Goal: Transaction & Acquisition: Purchase product/service

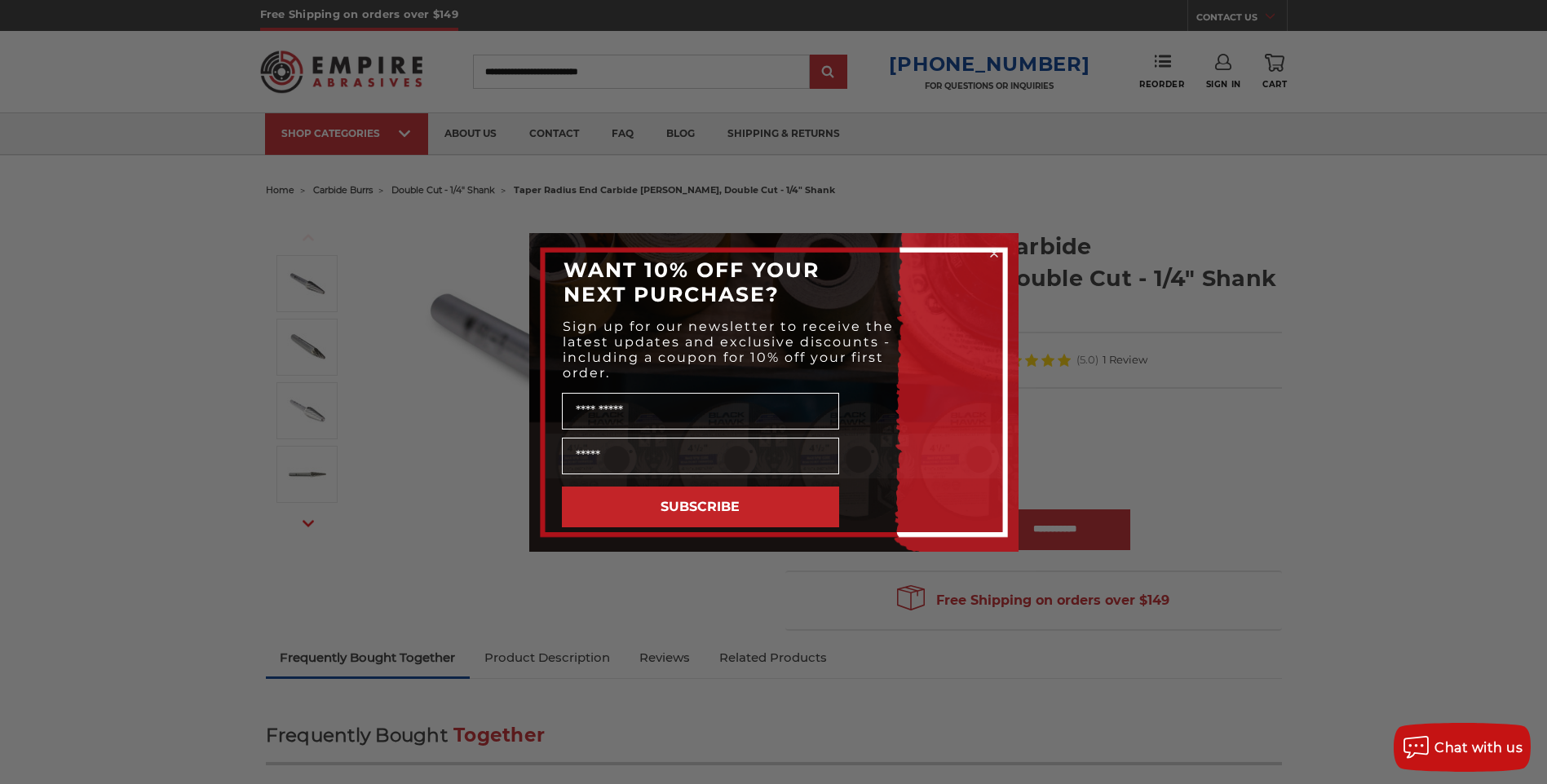
type input "**********"
drag, startPoint x: 996, startPoint y: 251, endPoint x: 1010, endPoint y: 231, distance: 24.4
click at [996, 252] on icon "Close dialog" at bounding box center [994, 253] width 16 height 16
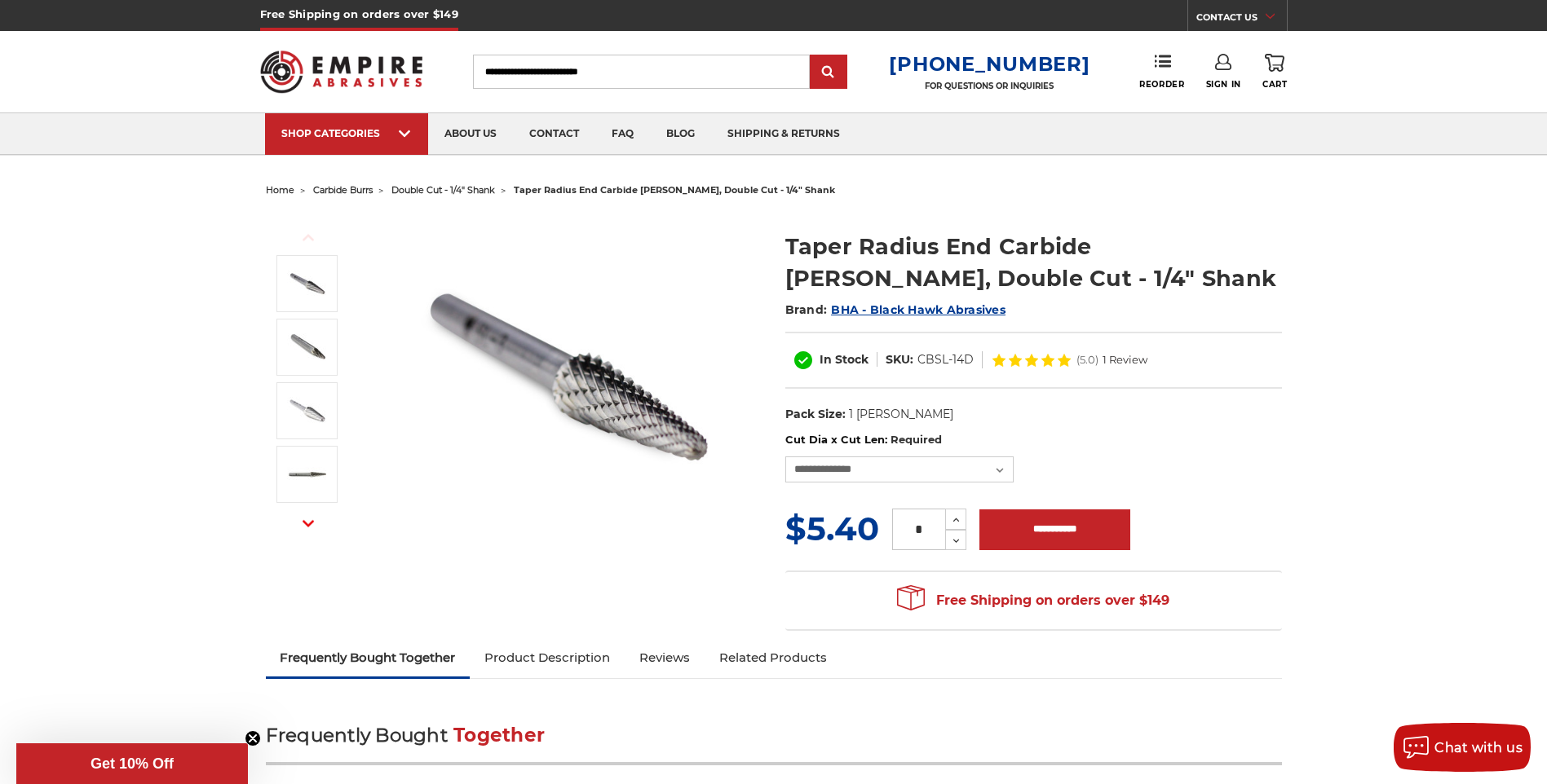
click at [1219, 74] on link "Sign In" at bounding box center [1223, 72] width 35 height 36
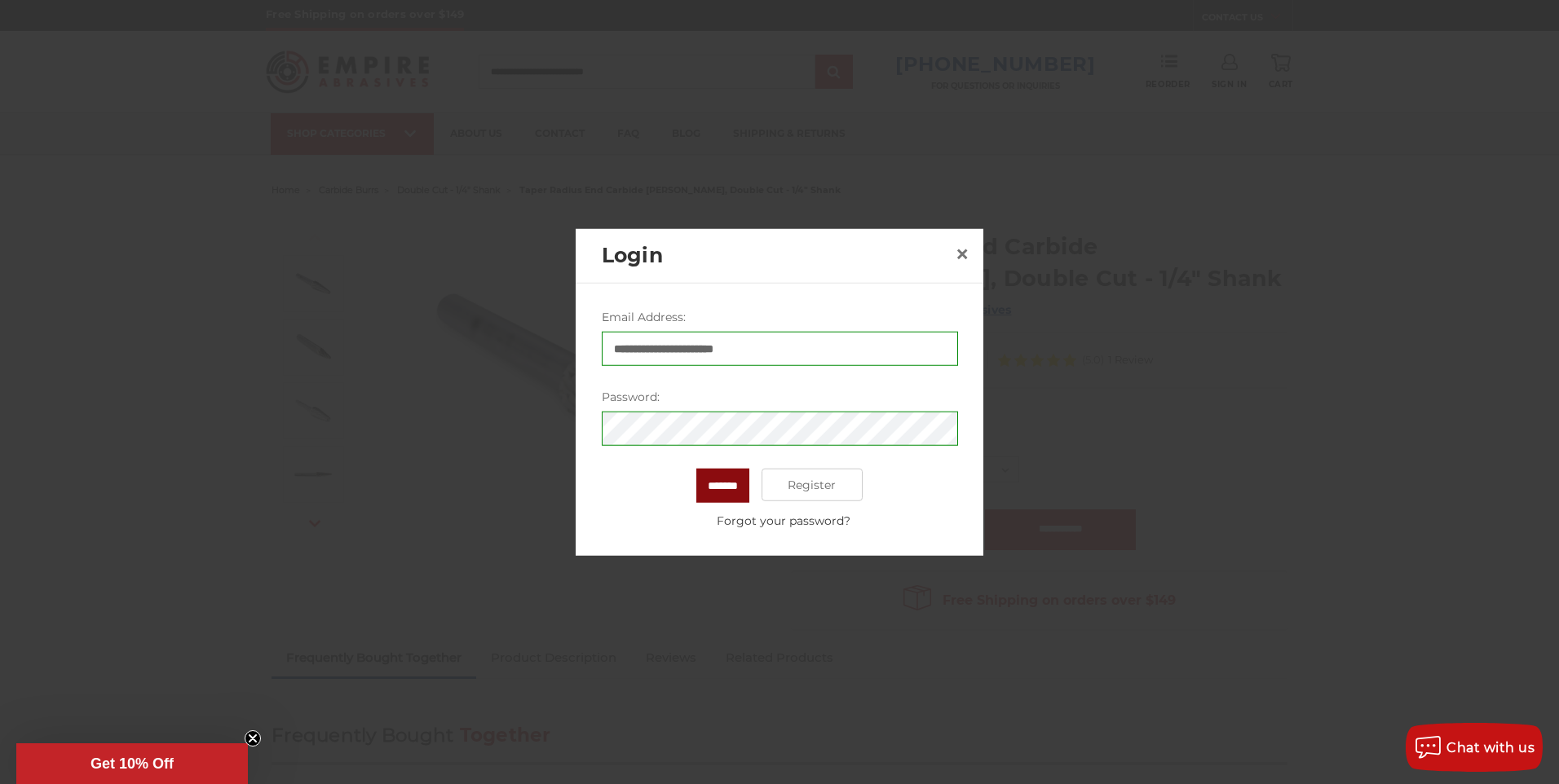
click at [728, 486] on input "*******" at bounding box center [723, 486] width 53 height 35
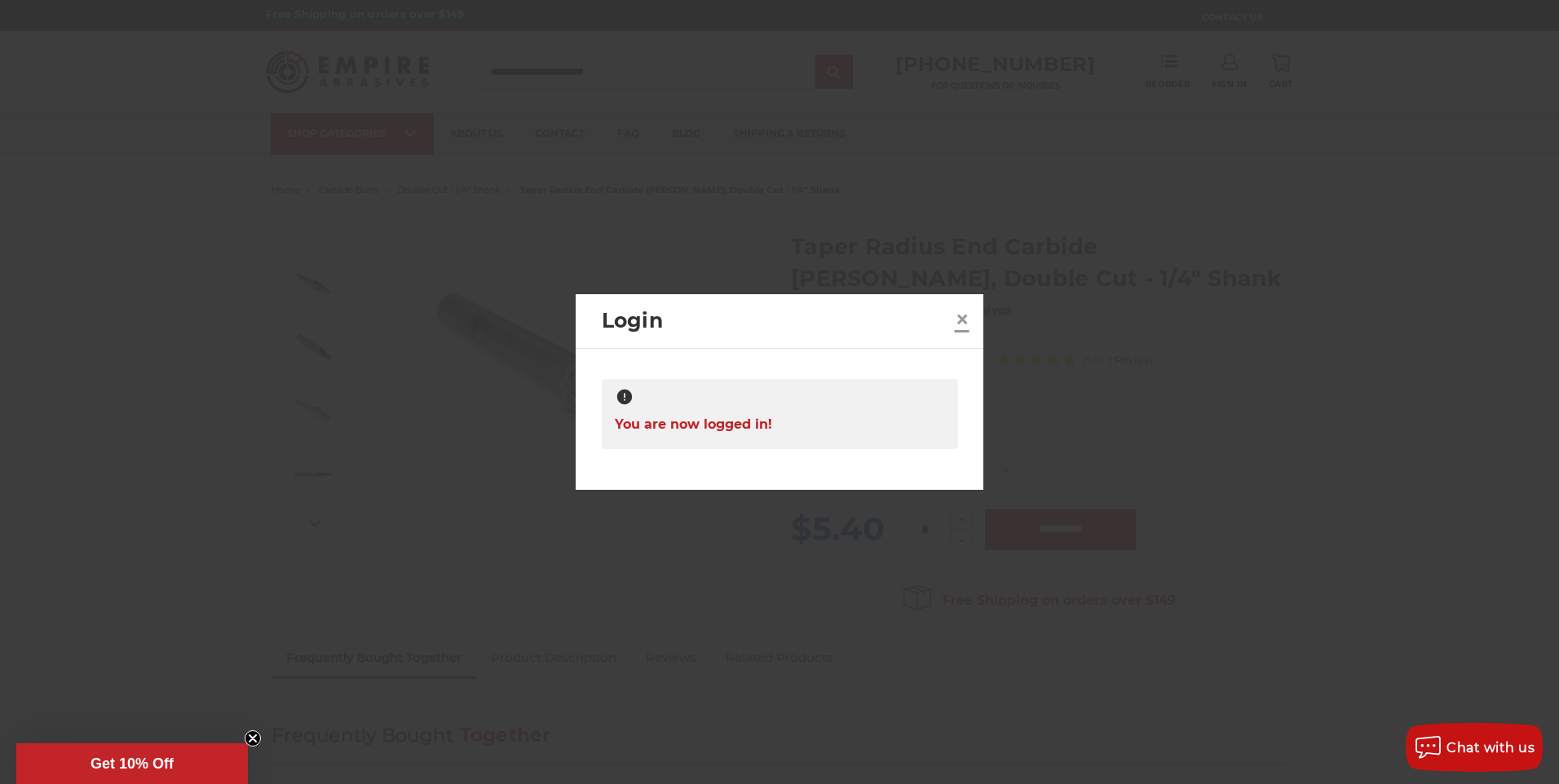
click at [971, 313] on link "×" at bounding box center [962, 320] width 26 height 26
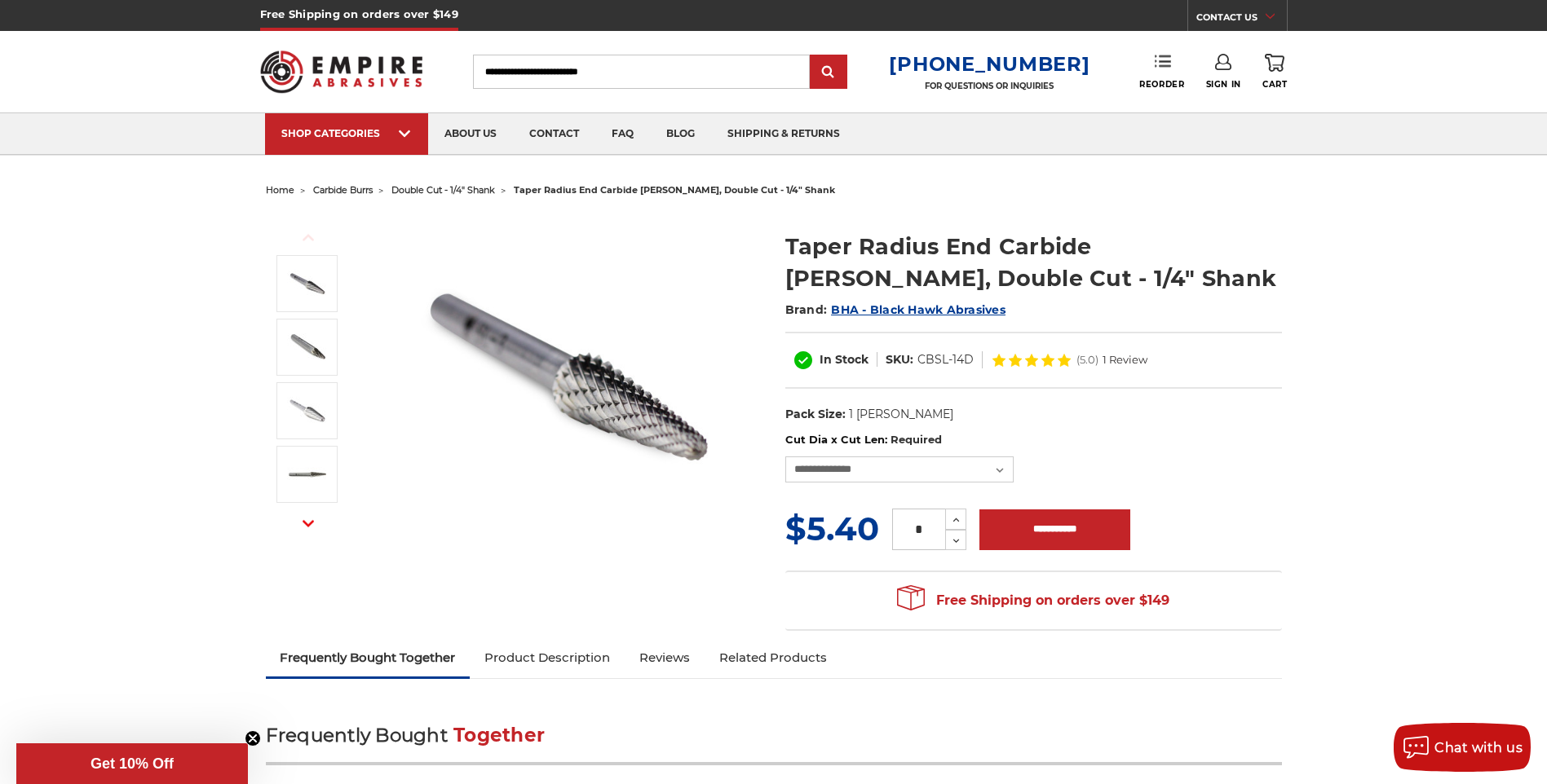
click at [1154, 72] on link "Reorder" at bounding box center [1161, 71] width 44 height 35
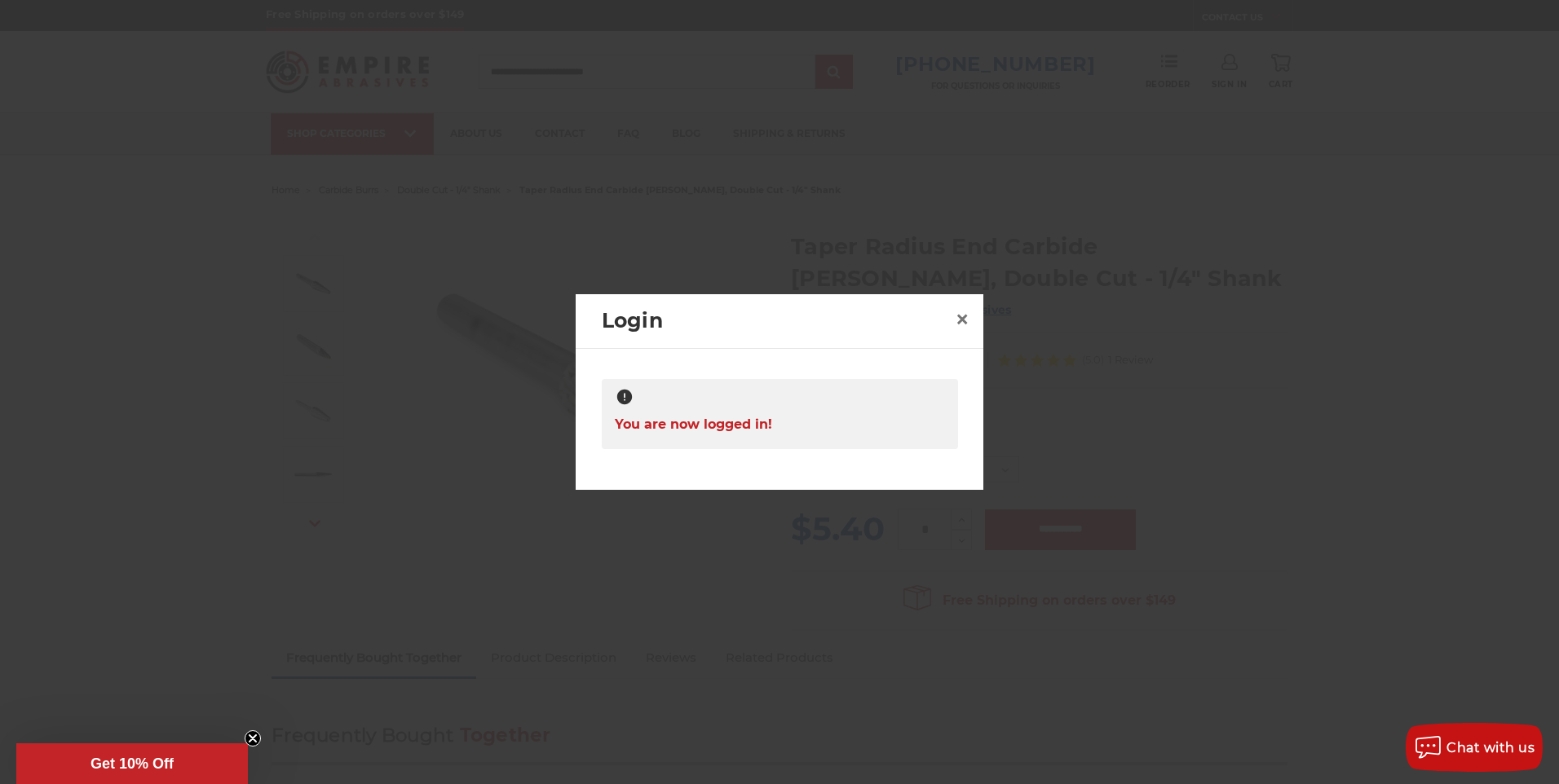
click at [714, 426] on span "You are now logged in!" at bounding box center [693, 424] width 157 height 32
click at [962, 313] on span "×" at bounding box center [962, 319] width 15 height 32
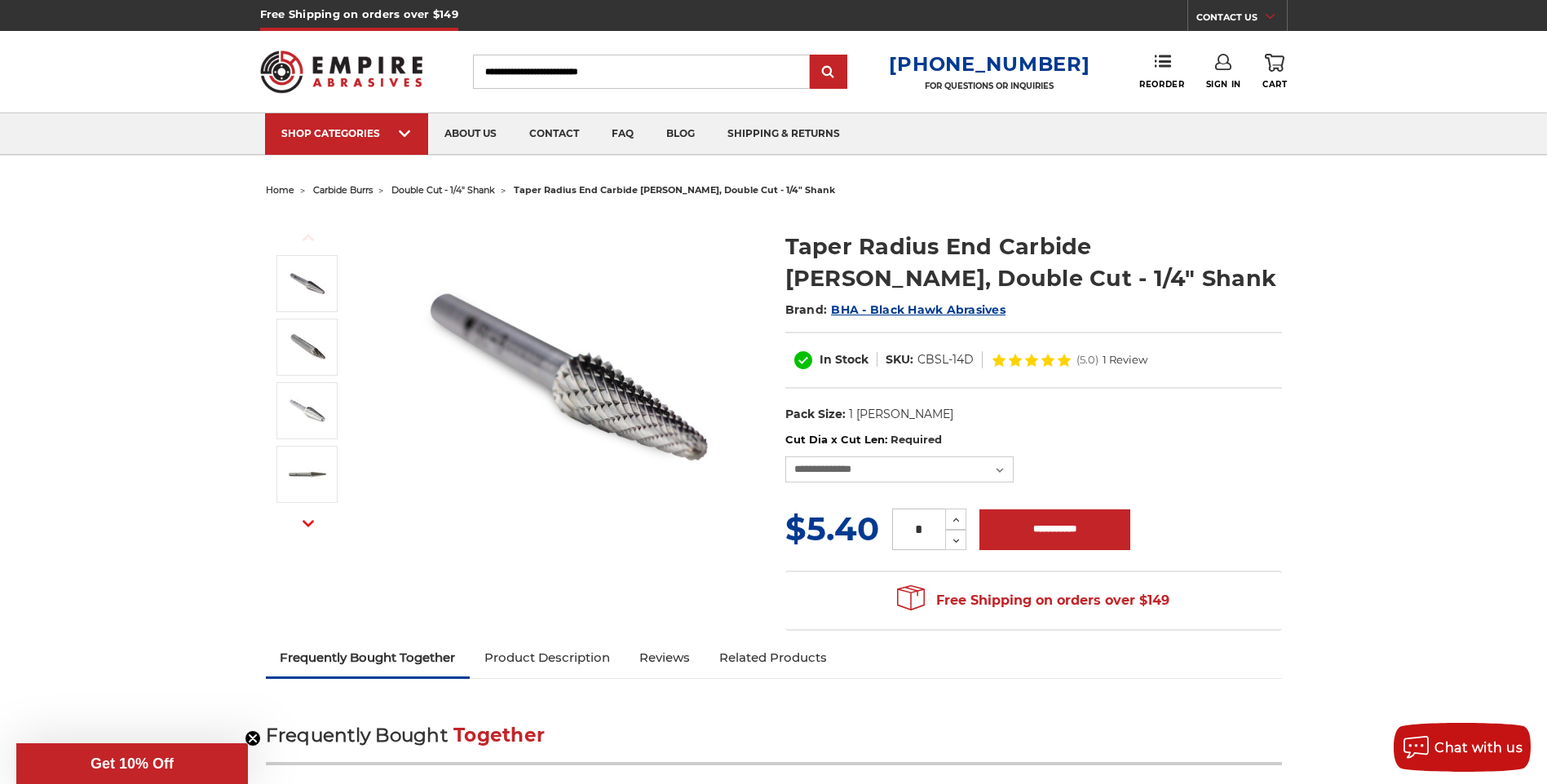
click at [1163, 50] on div "Toggle menu Menu Search 1-800-816-3824 FOR QUESTIONS OR INQUIRIES Phone Reorder…" at bounding box center [774, 72] width 1027 height 81
click at [1160, 58] on icon at bounding box center [1163, 61] width 16 height 16
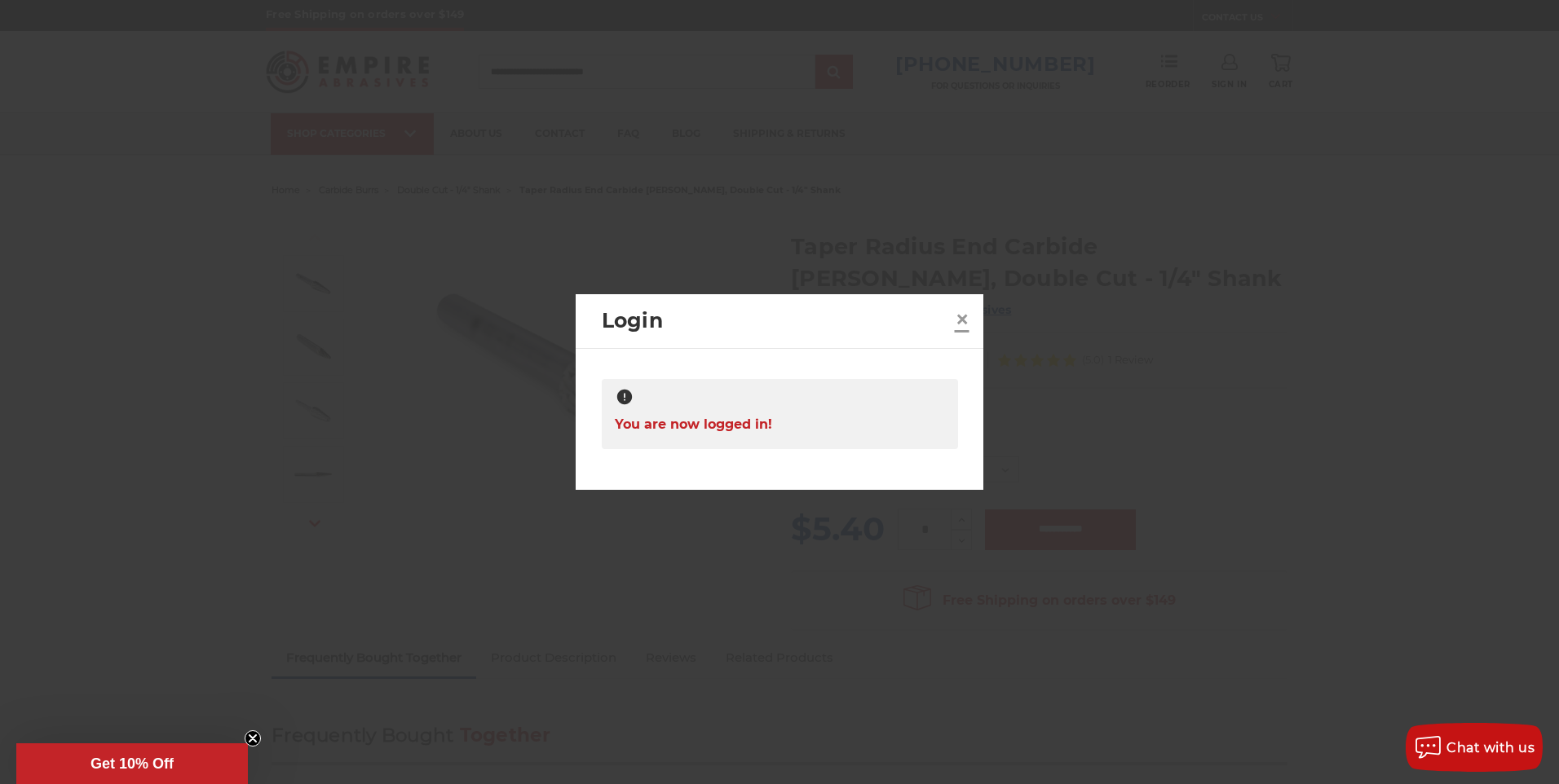
click at [956, 318] on span "×" at bounding box center [962, 319] width 15 height 32
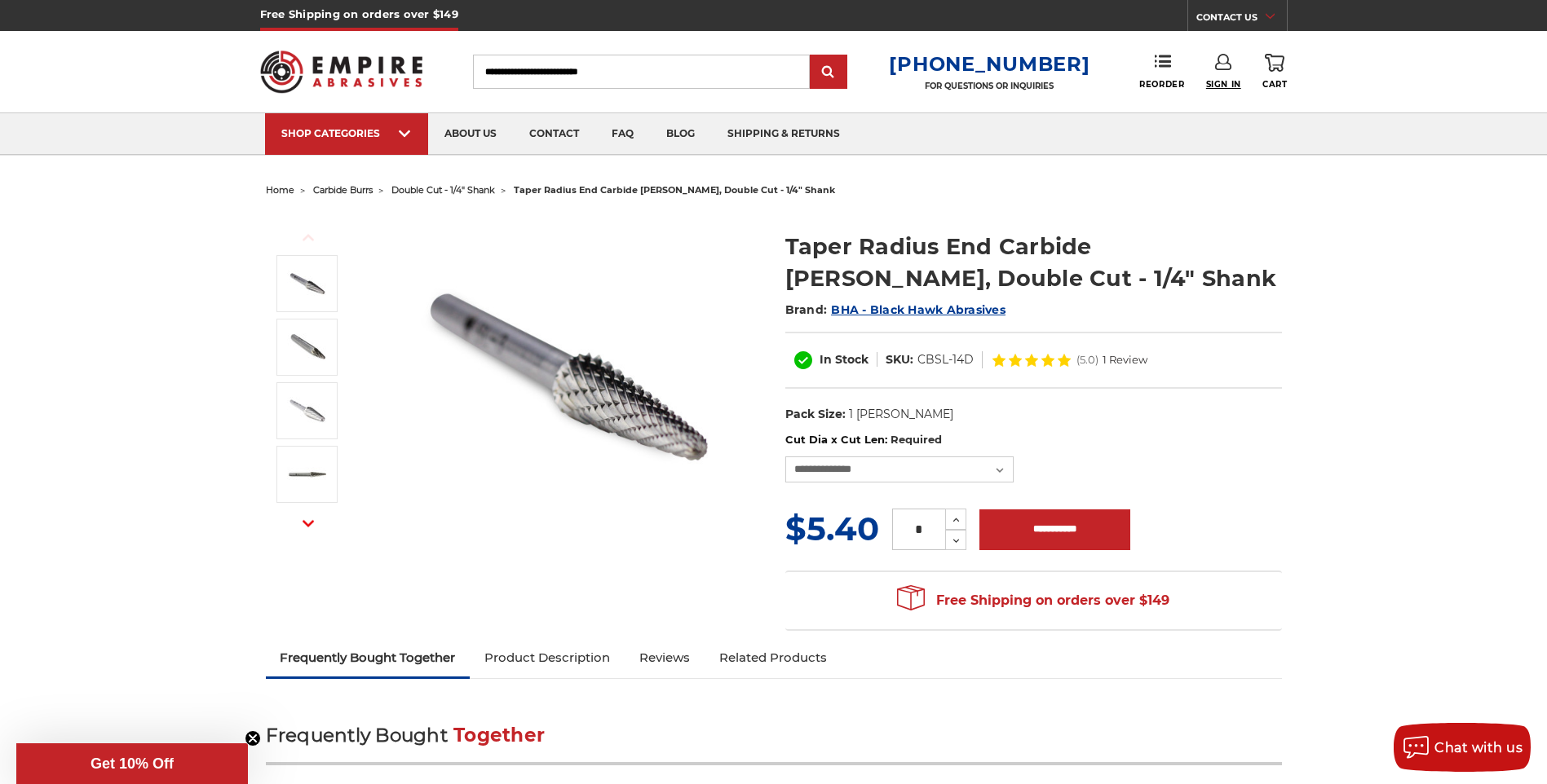
click at [1221, 86] on span "Sign In" at bounding box center [1223, 84] width 35 height 11
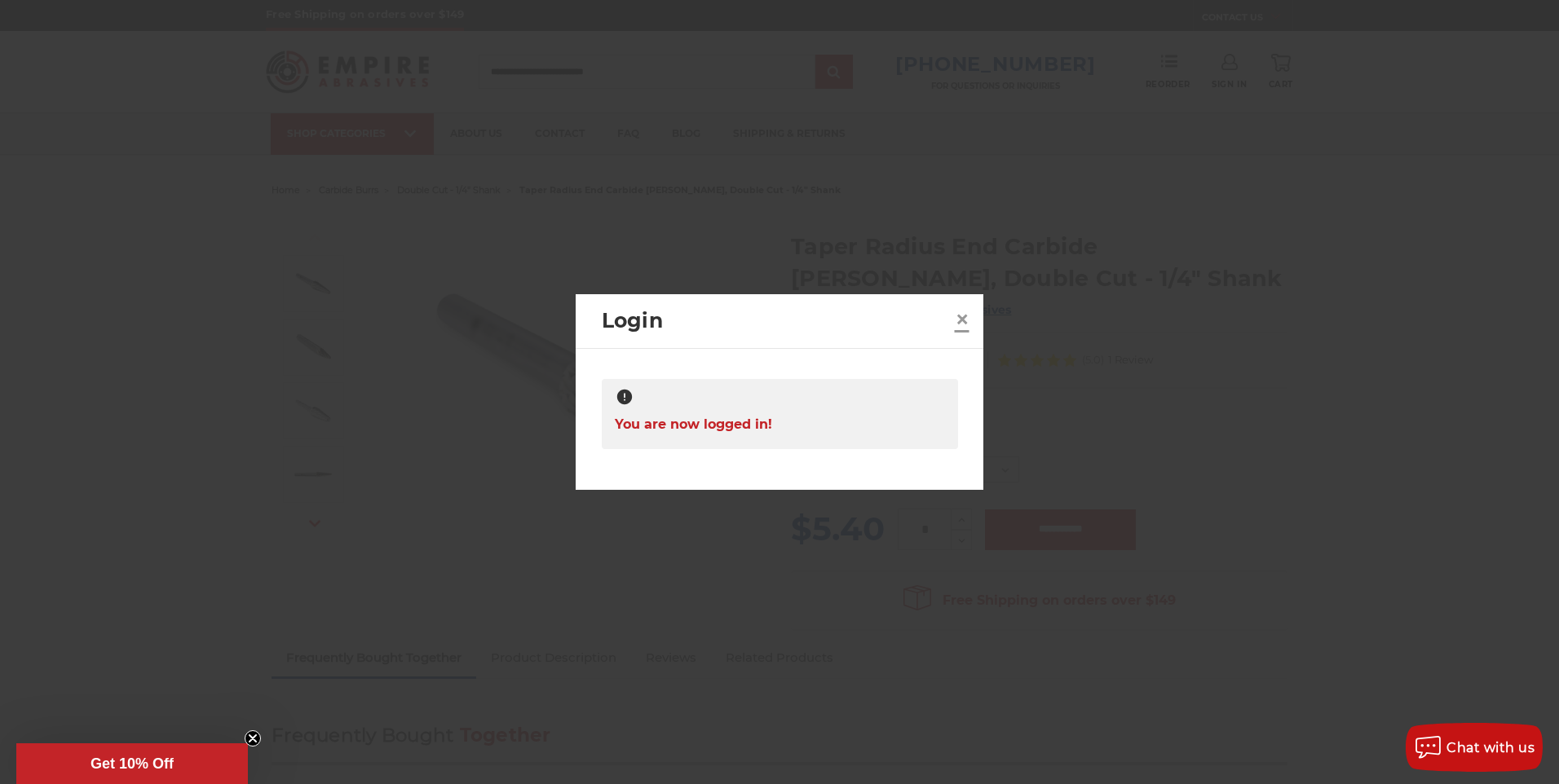
click at [961, 322] on span "×" at bounding box center [962, 319] width 15 height 32
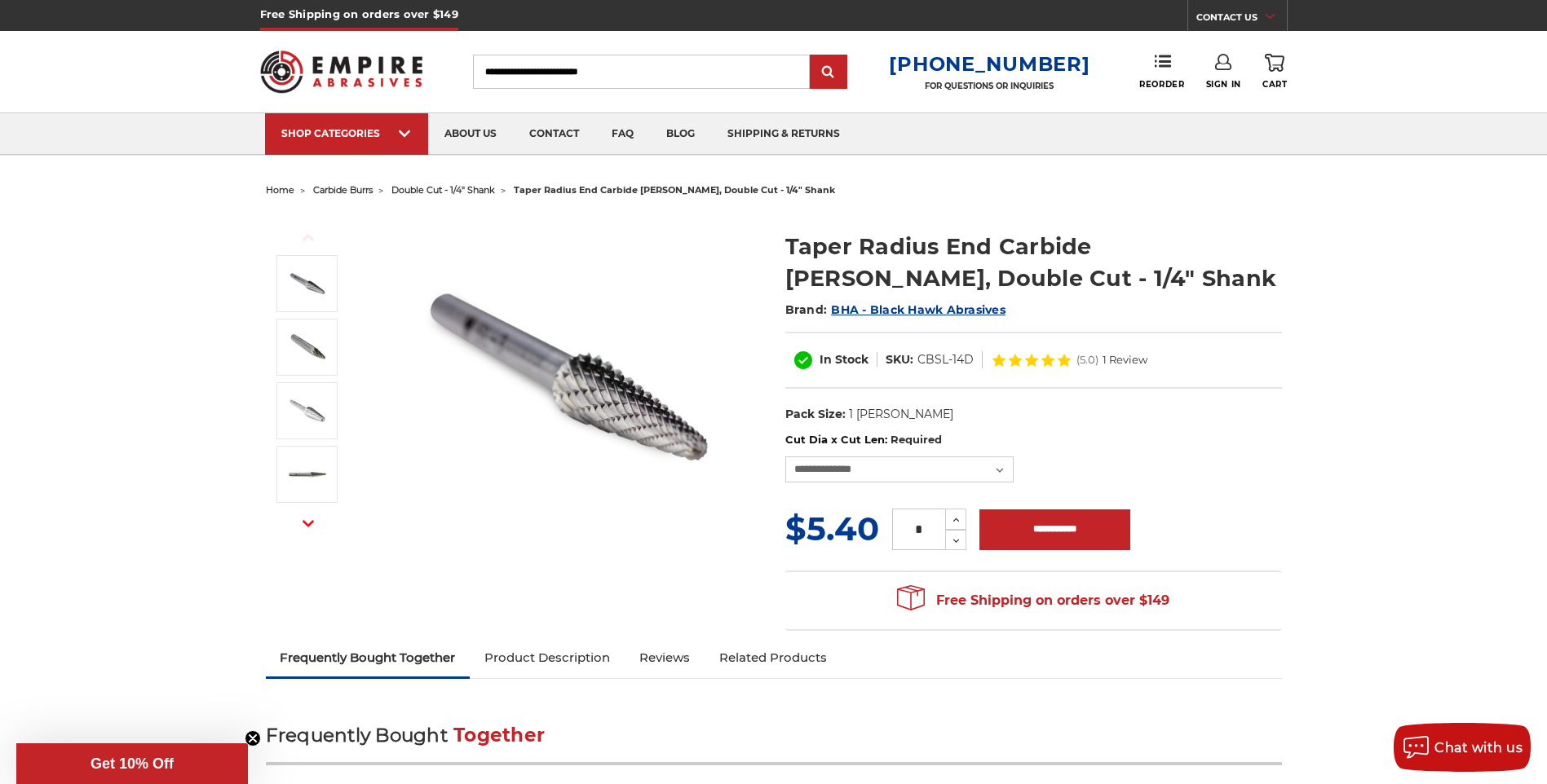
click at [273, 193] on span "home" at bounding box center [280, 190] width 29 height 12
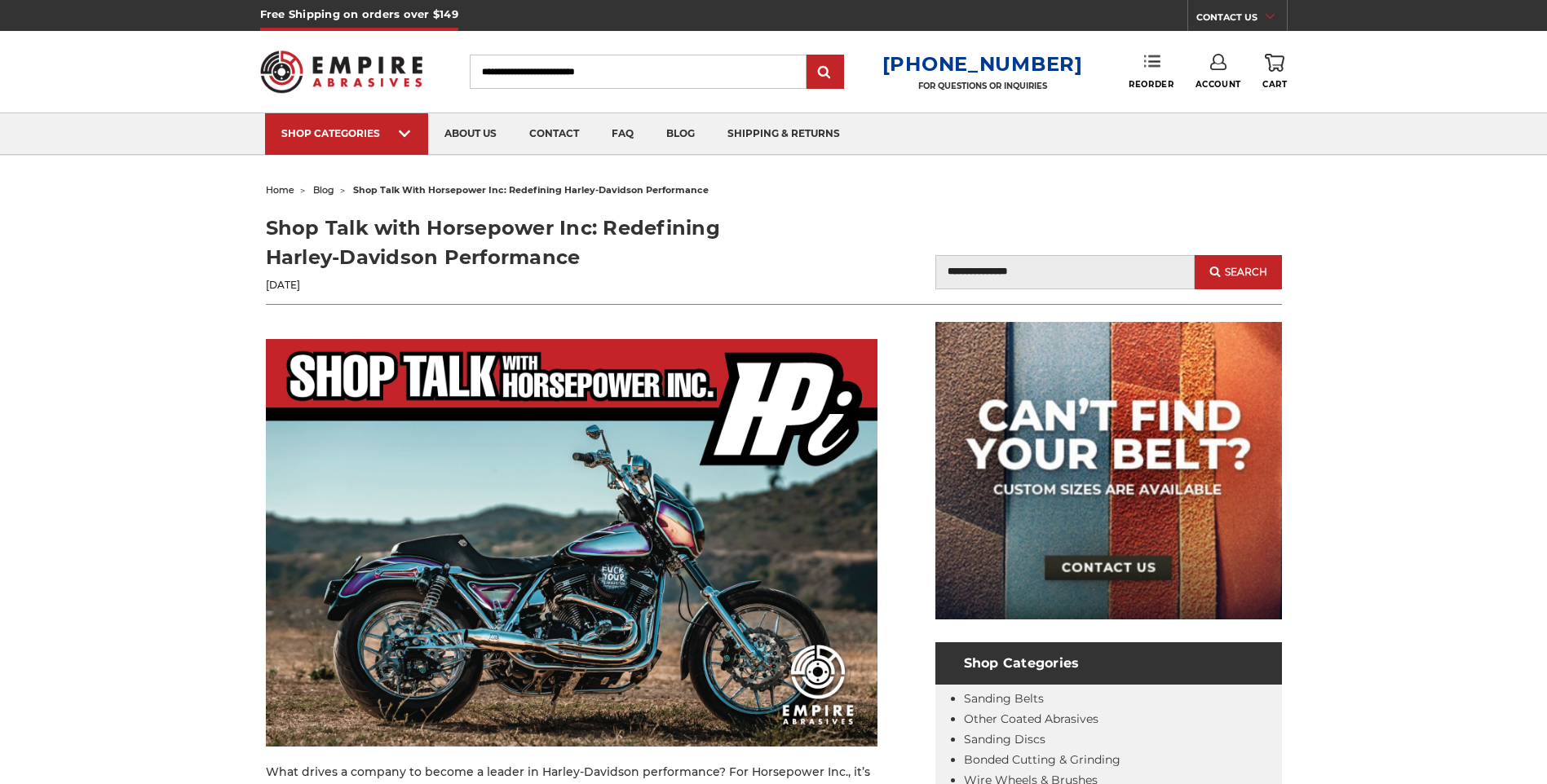
click at [1153, 70] on link "Reorder" at bounding box center [1150, 71] width 44 height 35
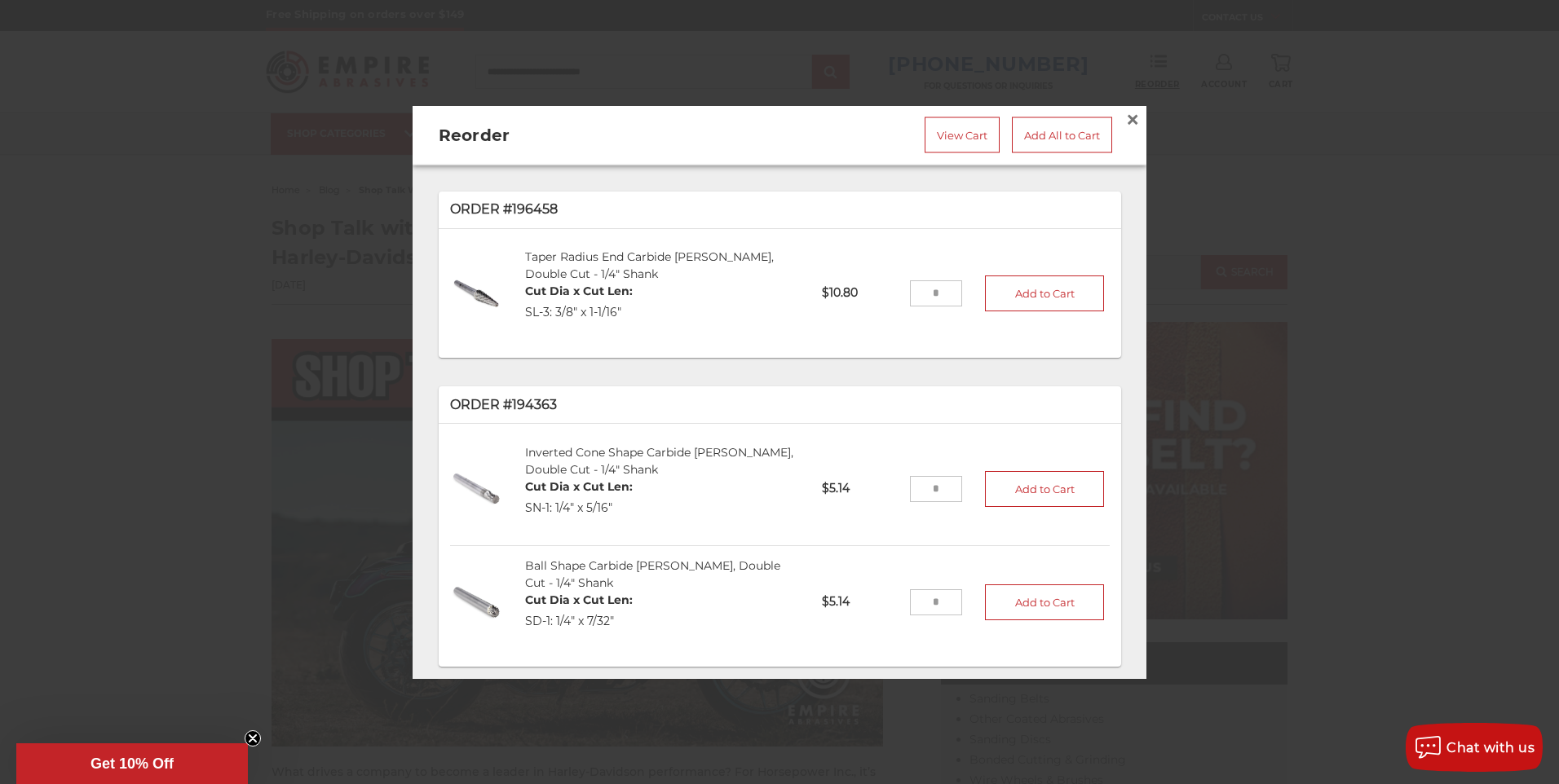
scroll to position [81, 0]
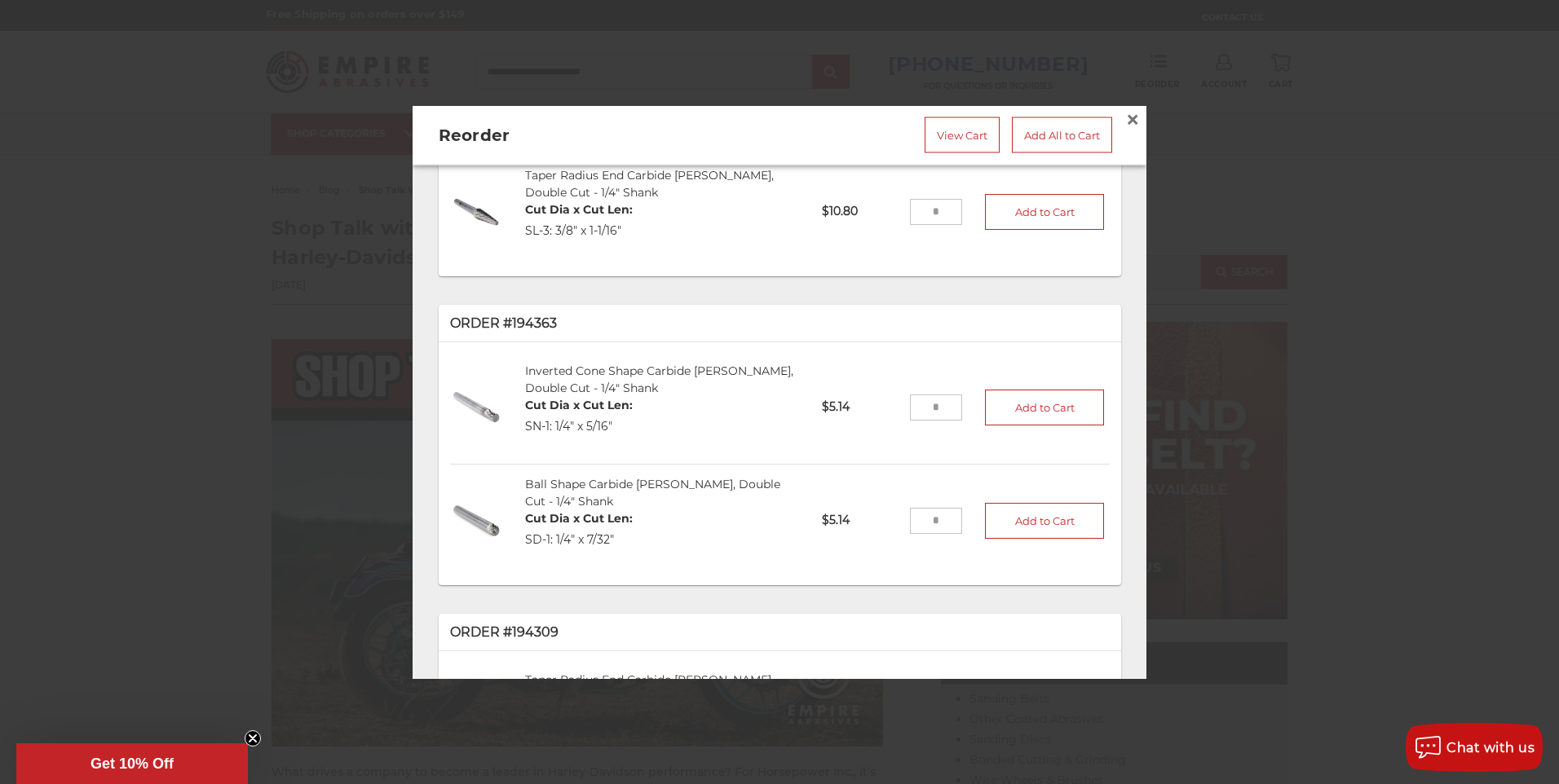
click at [933, 204] on input "tel" at bounding box center [937, 212] width 53 height 26
type input "**"
click at [1031, 210] on button "Add to Cart" at bounding box center [1045, 211] width 119 height 36
click at [914, 400] on input "tel" at bounding box center [937, 407] width 53 height 26
type input "*"
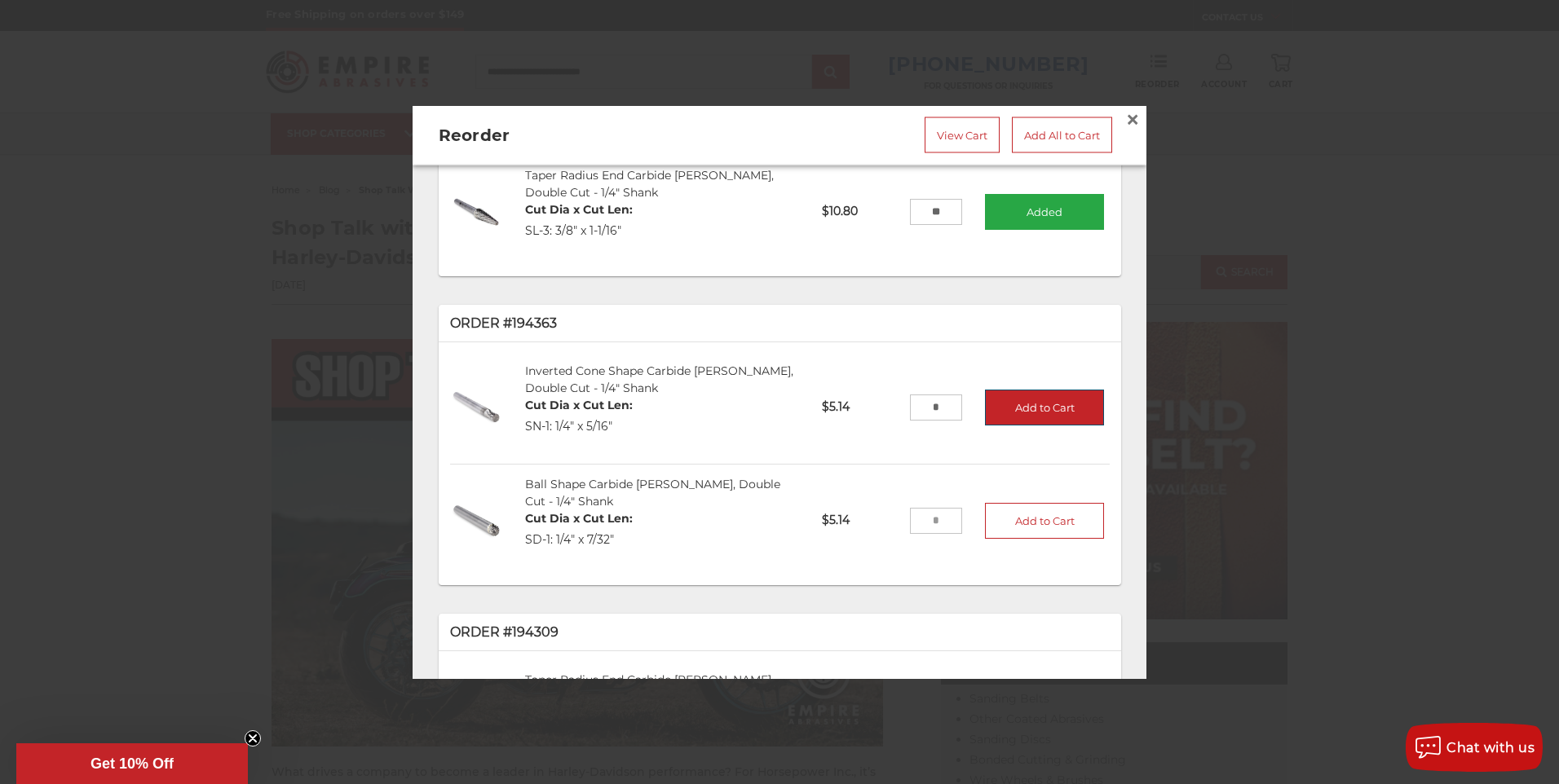
click at [1047, 398] on button "Add to Cart" at bounding box center [1045, 407] width 119 height 36
click at [925, 123] on link "View Cart" at bounding box center [962, 136] width 75 height 36
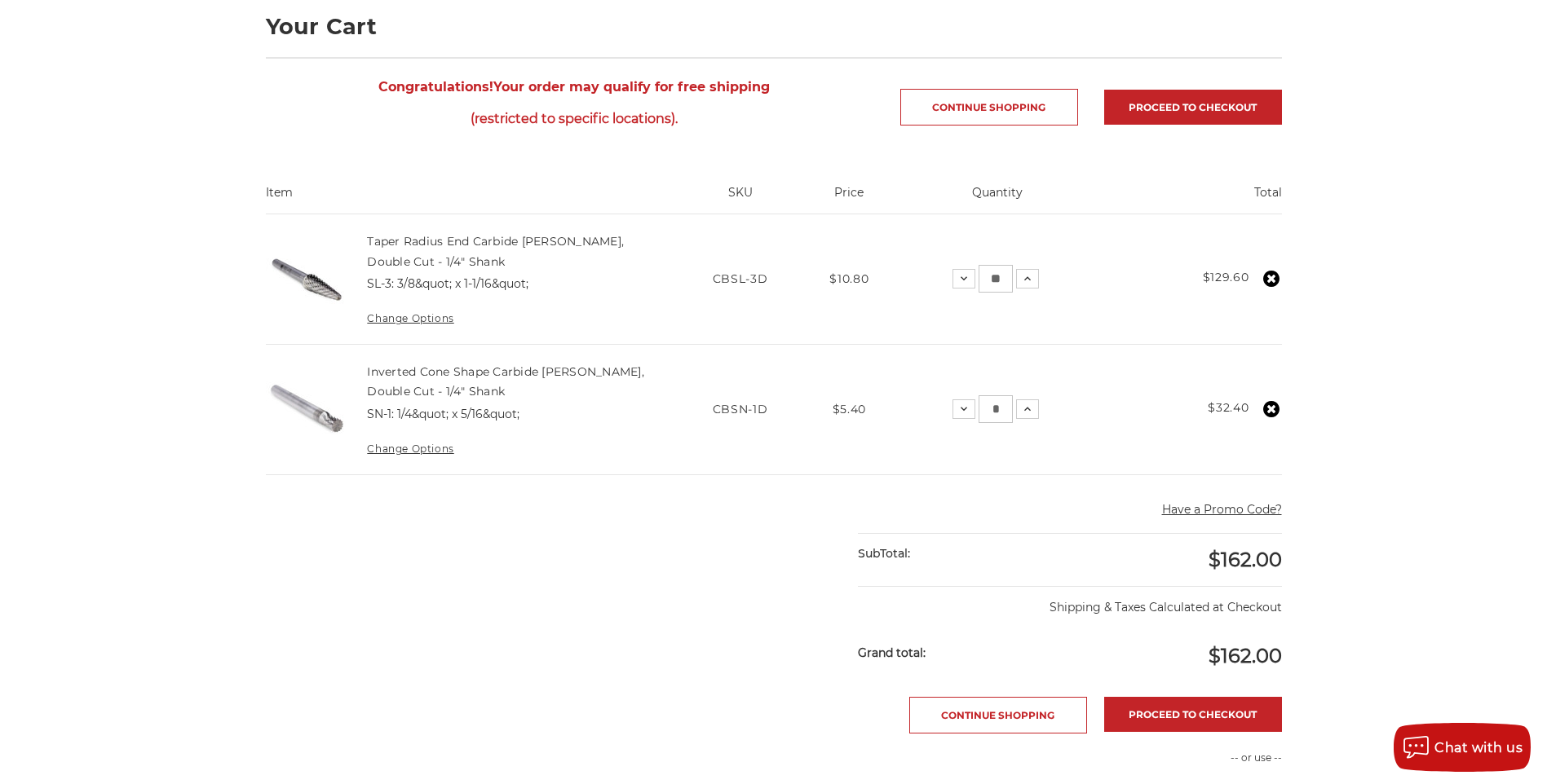
scroll to position [244, 0]
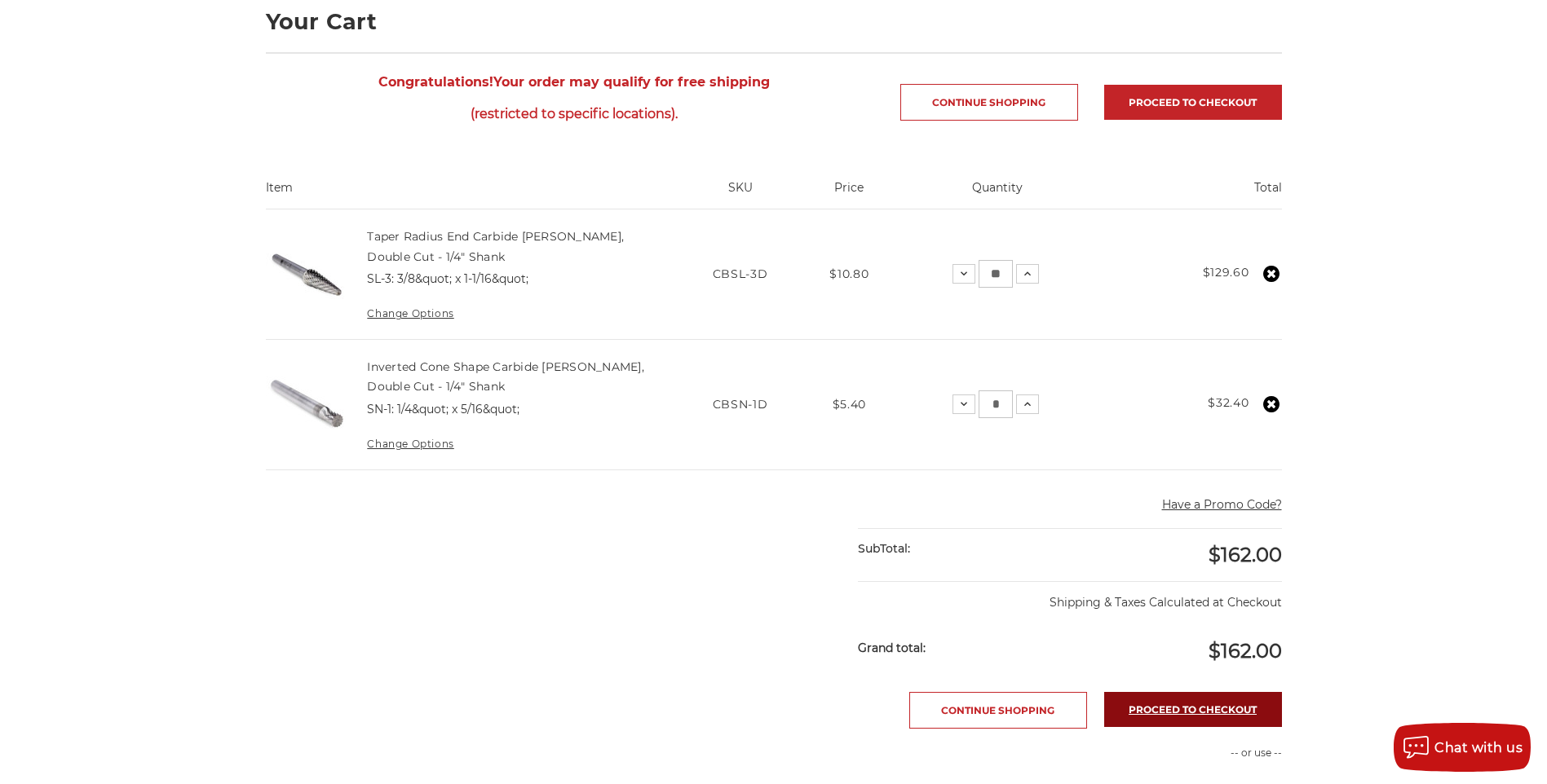
click at [1220, 715] on link "Proceed to checkout" at bounding box center [1193, 709] width 178 height 35
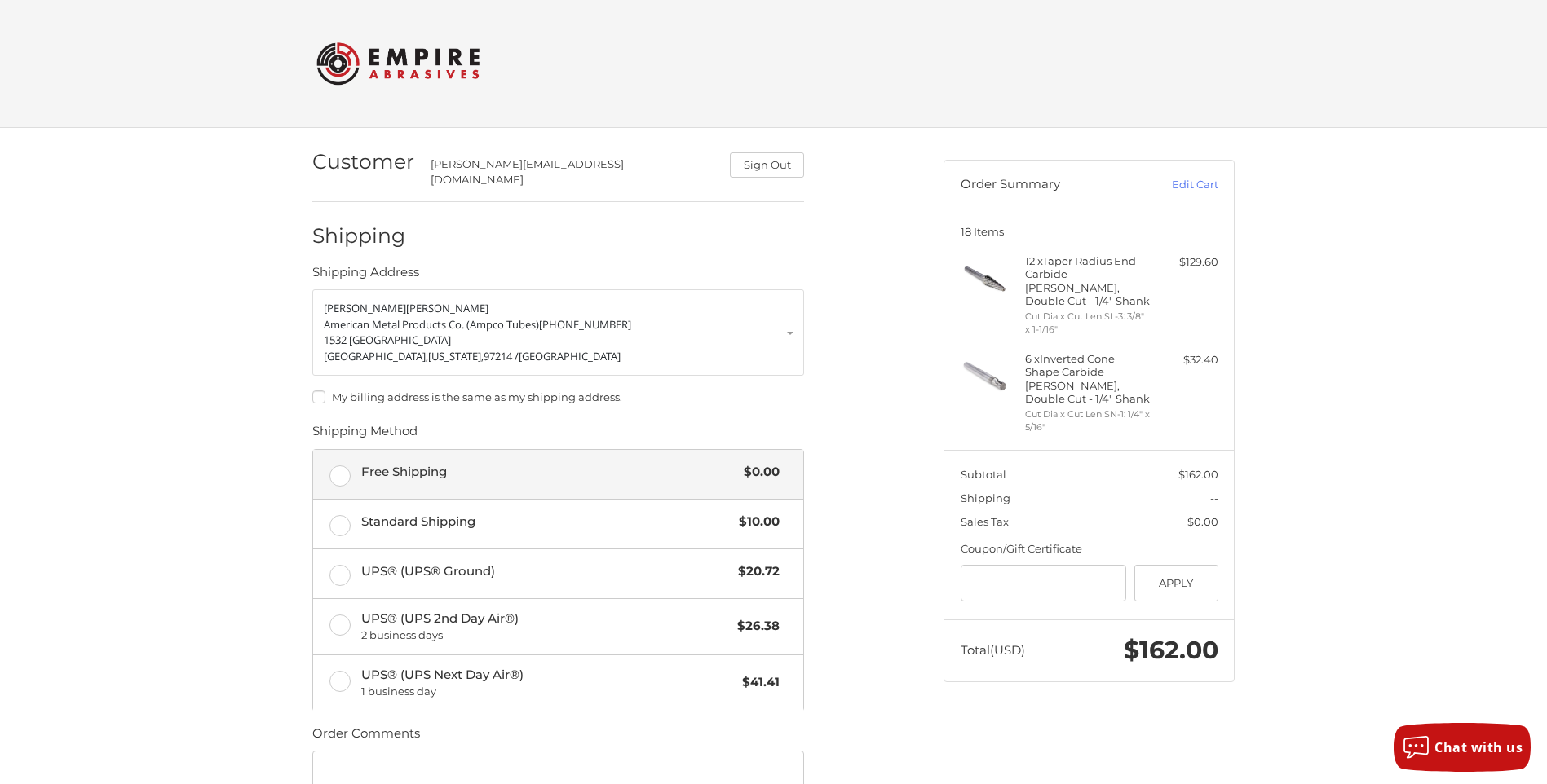
click at [340, 465] on label "Free Shipping $0.00" at bounding box center [557, 474] width 490 height 49
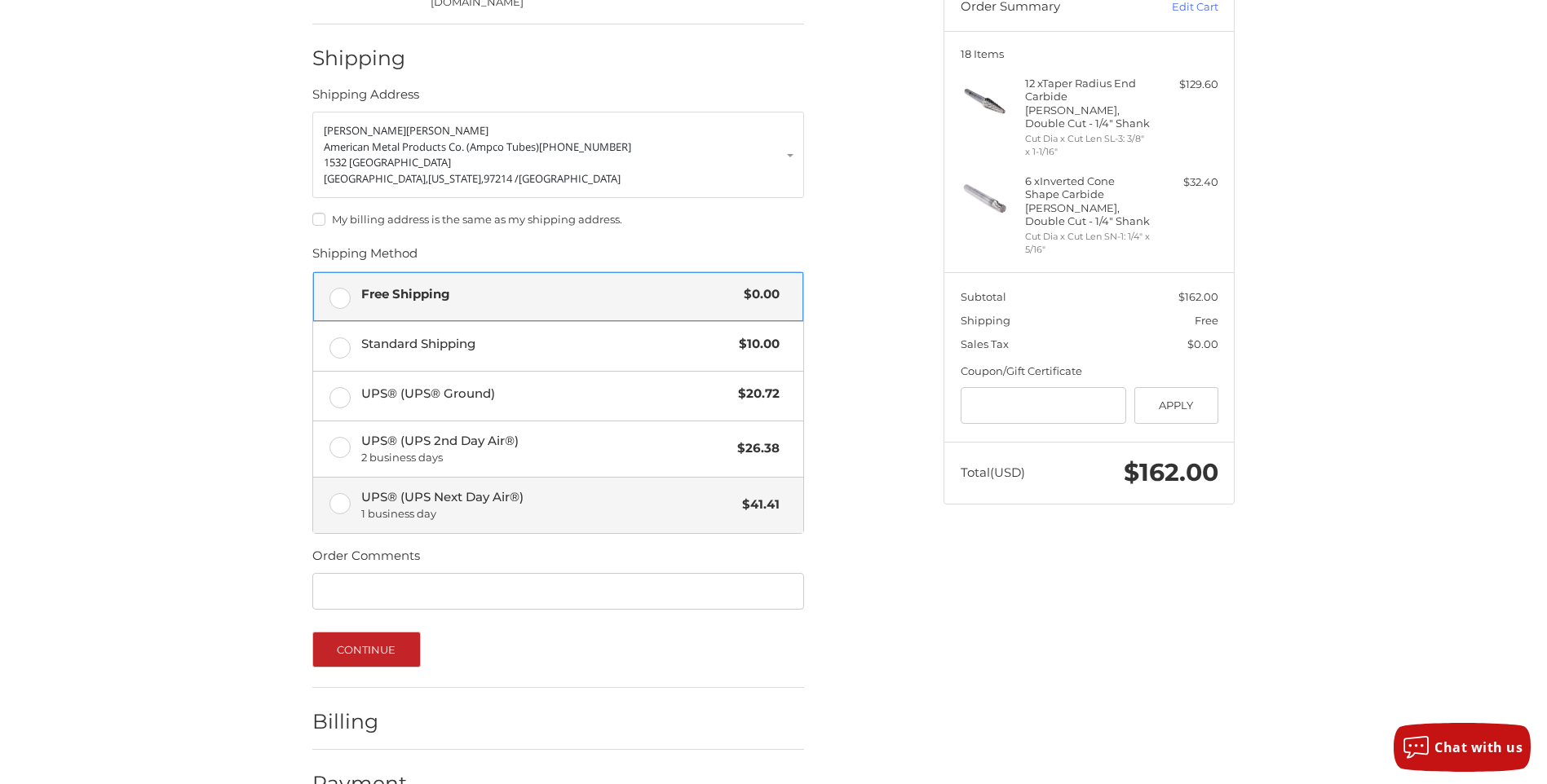
scroll to position [211, 0]
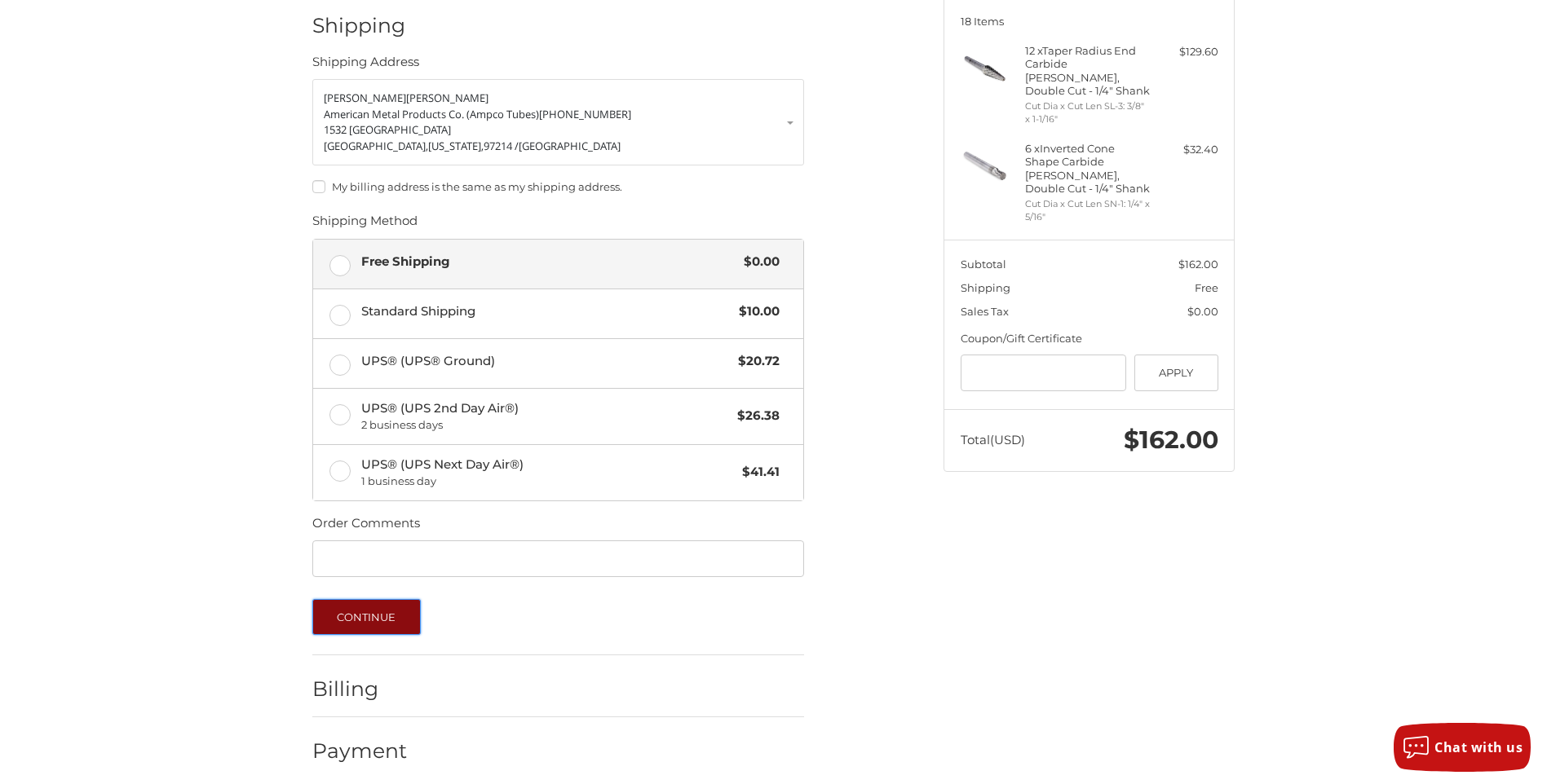
click at [371, 616] on button "Continue" at bounding box center [366, 617] width 109 height 36
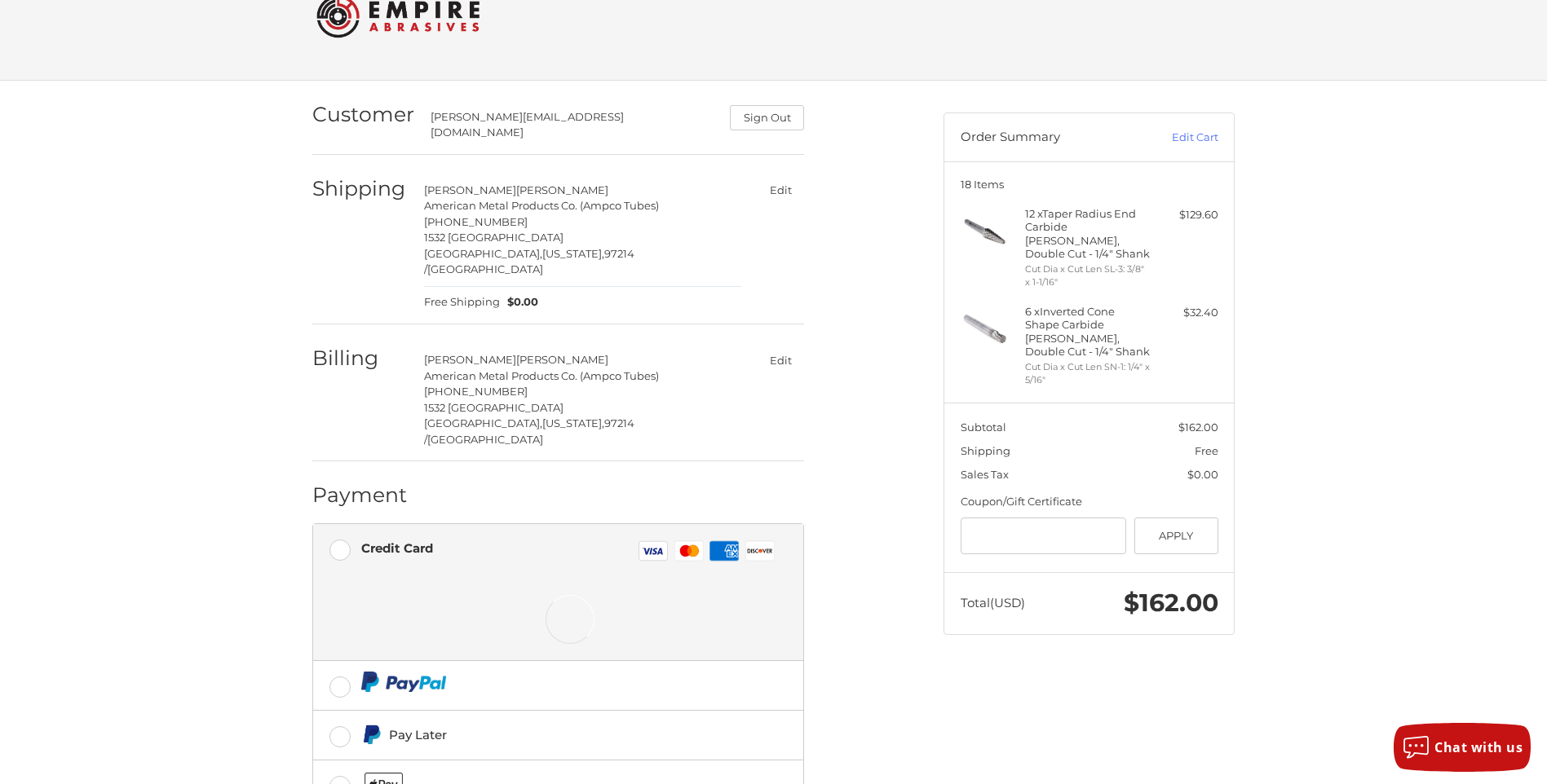
scroll to position [100, 0]
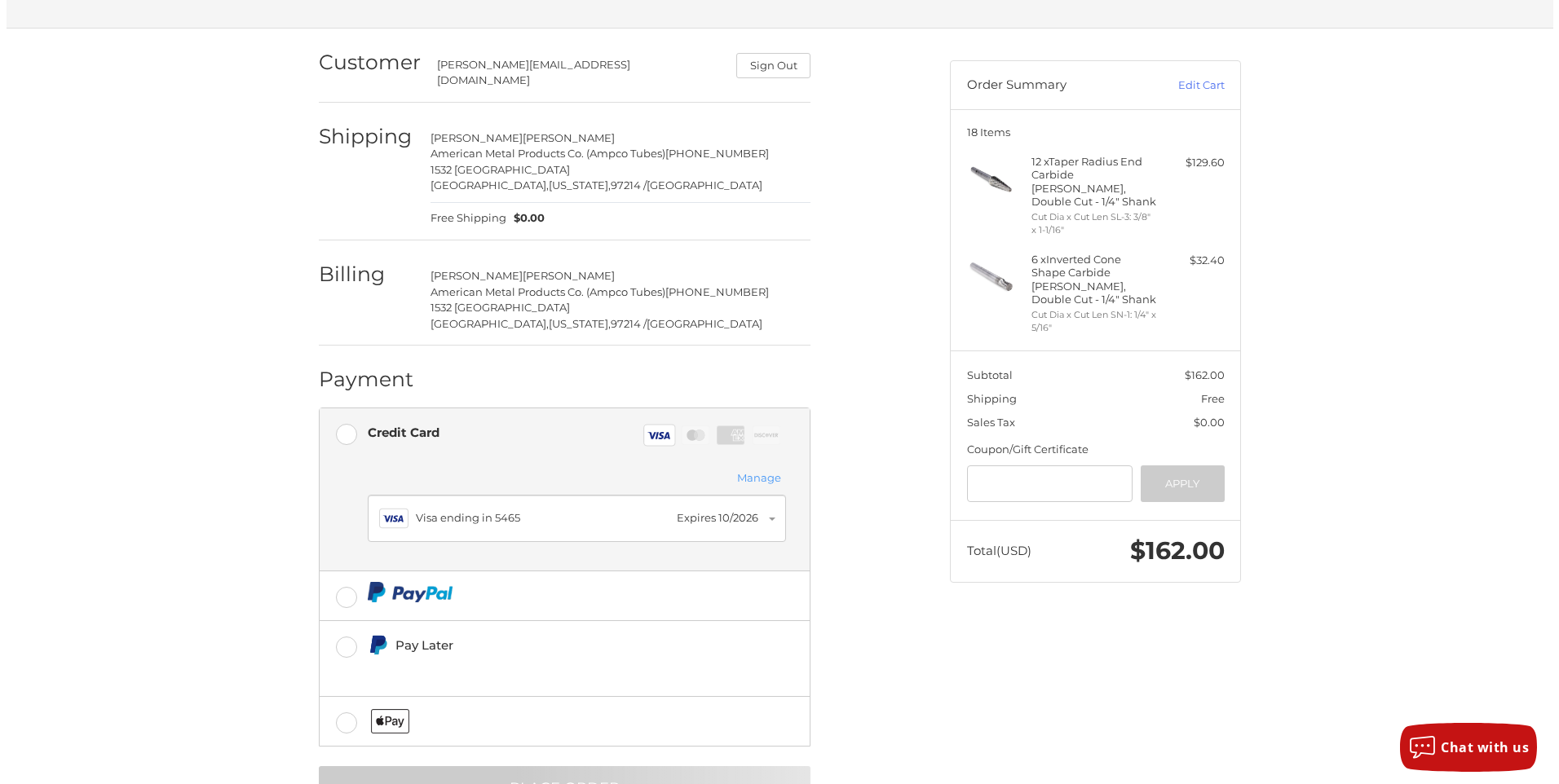
scroll to position [0, 0]
